Goal: Navigation & Orientation: Find specific page/section

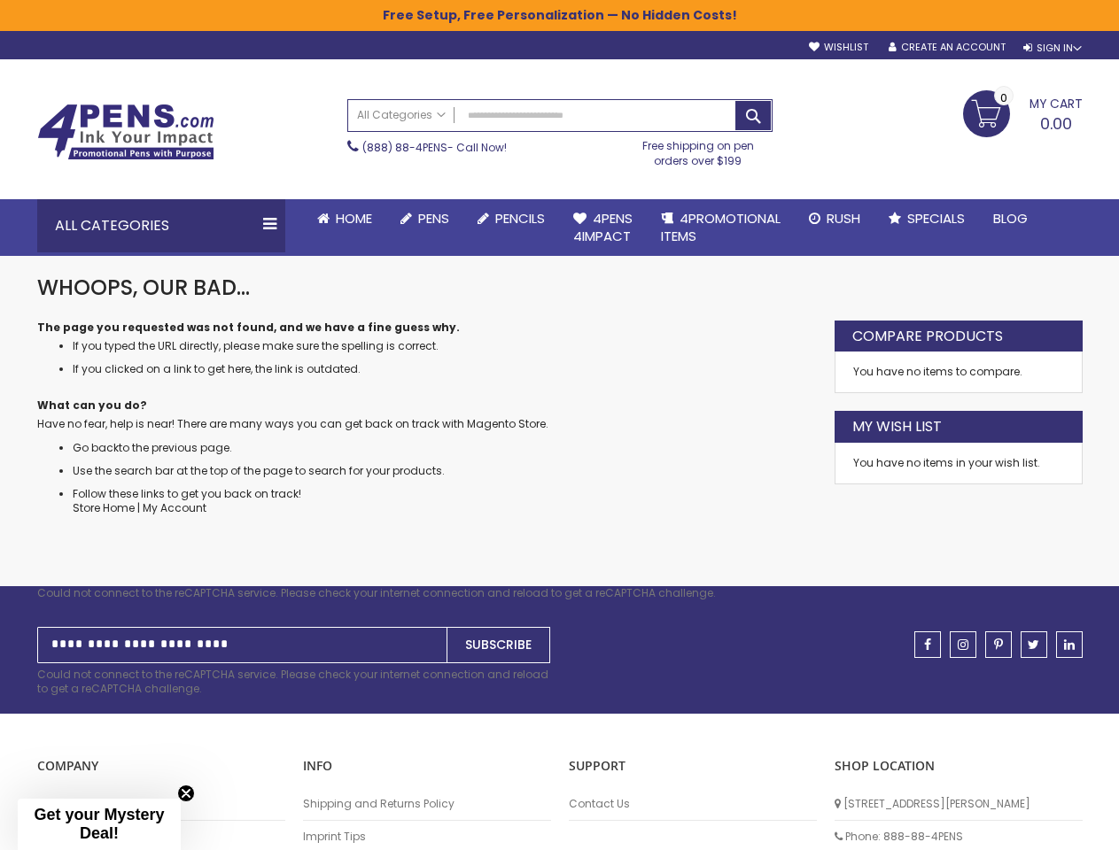
click at [559, 425] on dd "Have no fear, help is near! There are many ways you can get back on track with …" at bounding box center [427, 424] width 780 height 14
click at [1051, 48] on div "Sign In" at bounding box center [1052, 48] width 58 height 13
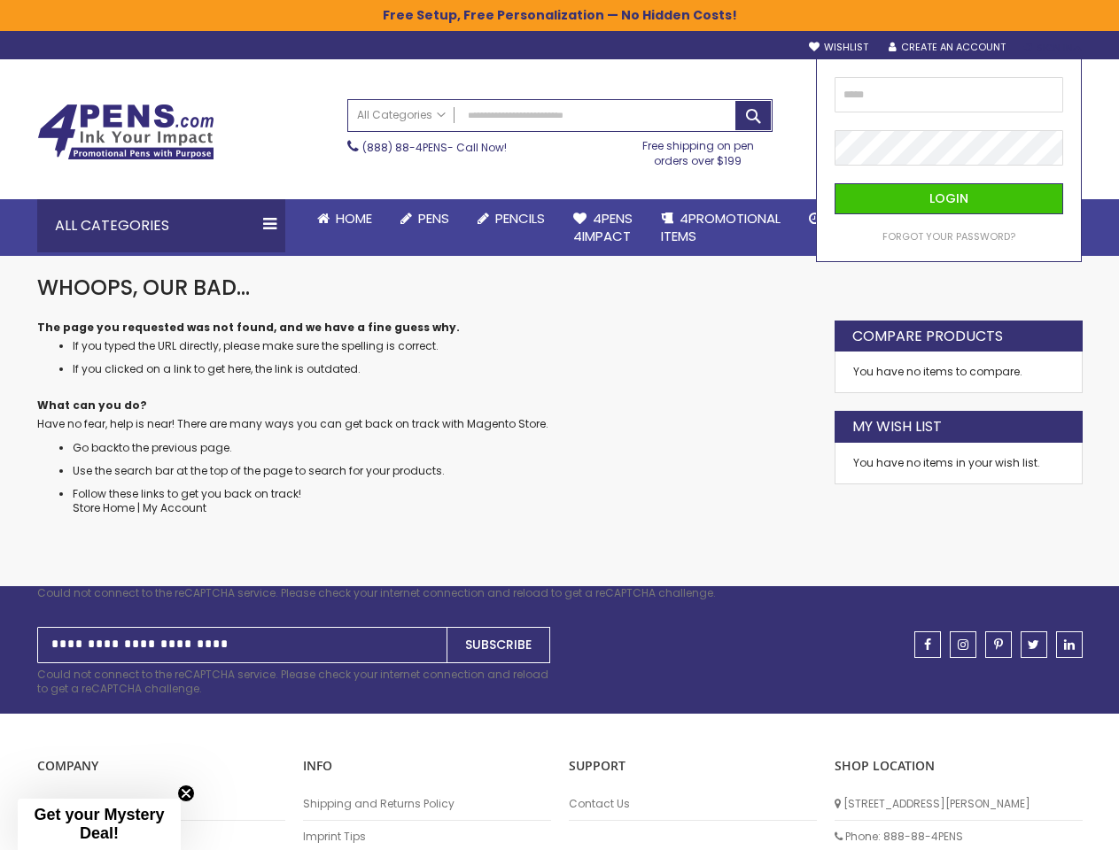
click at [451, 175] on div "Search All Categories All Categories Pens Plastic Pens Metal Pens Grip Pens Las…" at bounding box center [559, 133] width 425 height 86
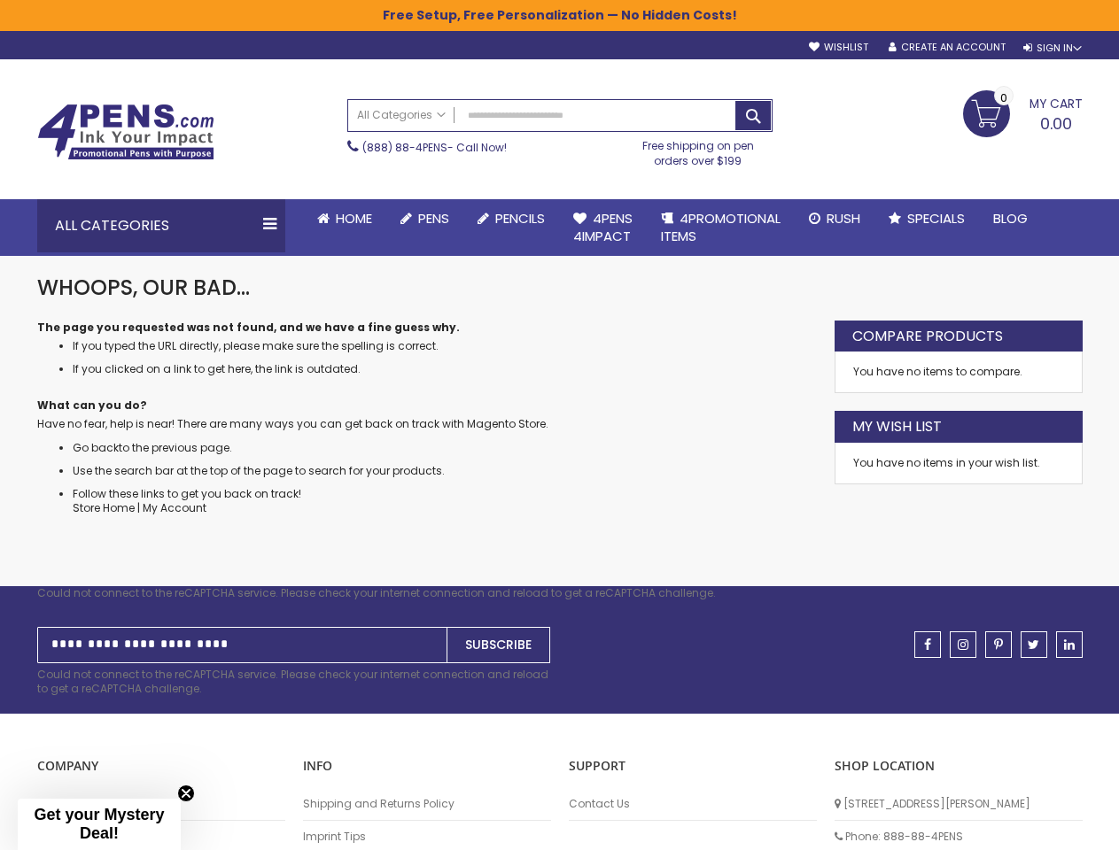
click at [455, 198] on div "Toggle Nav Search All Categories All Categories Pens Plastic Pens Metal Pens Gr…" at bounding box center [559, 128] width 1063 height 139
click at [161, 226] on div "All Categories" at bounding box center [161, 225] width 248 height 53
click at [0, 0] on span "Bic® pens" at bounding box center [0, 0] width 0 height 0
click at [294, 662] on input "Sign Up for Our Newsletter:" at bounding box center [242, 645] width 410 height 36
click at [161, 766] on p "COMPANY" at bounding box center [161, 766] width 248 height 17
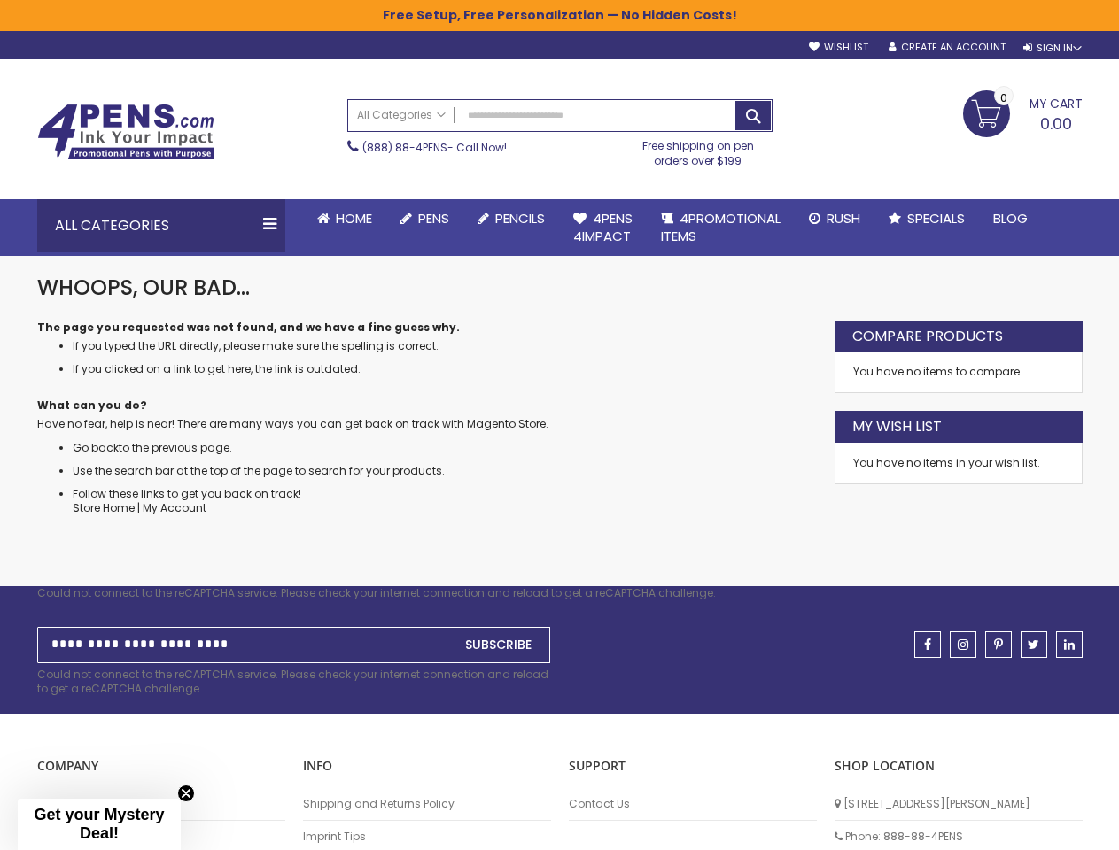
click at [427, 766] on p "INFO" at bounding box center [427, 766] width 248 height 17
click at [693, 766] on p "Support" at bounding box center [693, 766] width 248 height 17
click at [559, 593] on div "Could not connect to the reCAPTCHA service. Please check your internet connecti…" at bounding box center [559, 593] width 1045 height 14
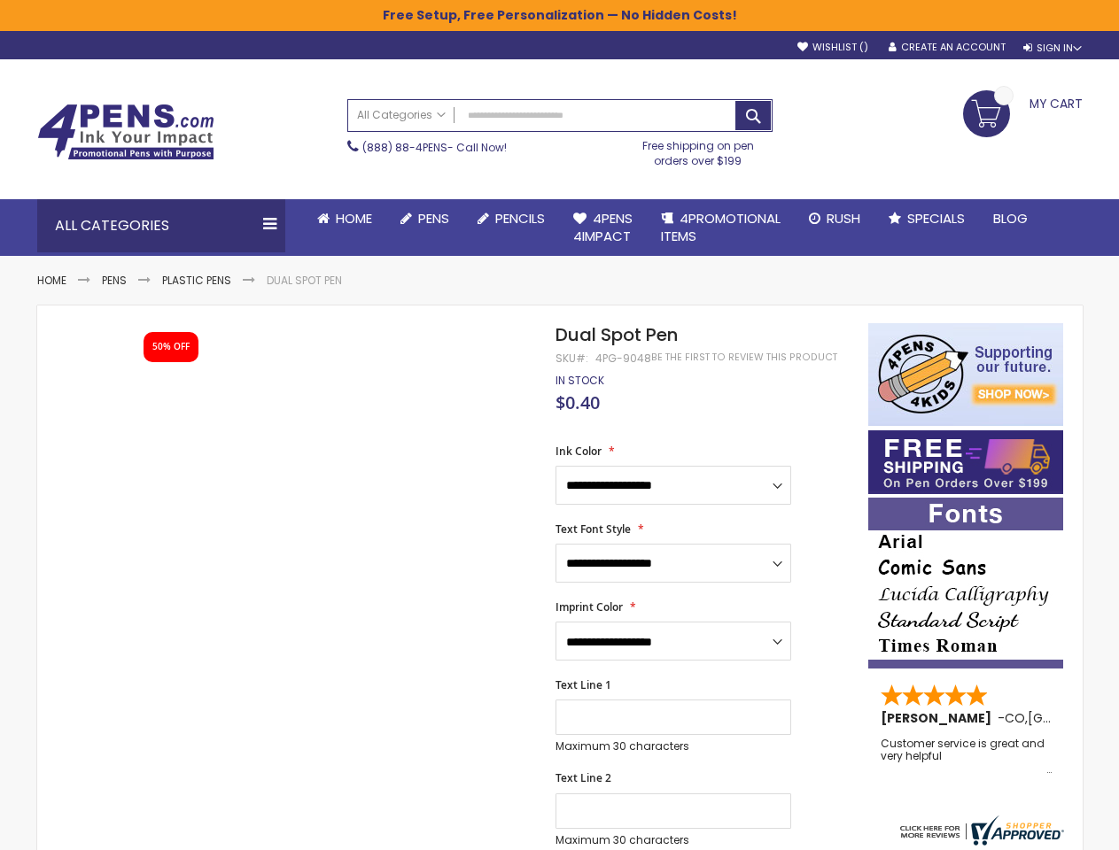
click at [161, 226] on div "All Categories" at bounding box center [161, 225] width 248 height 53
click at [966, 745] on div "Customer service is great and very helpful" at bounding box center [967, 757] width 172 height 38
